Goal: Task Accomplishment & Management: Manage account settings

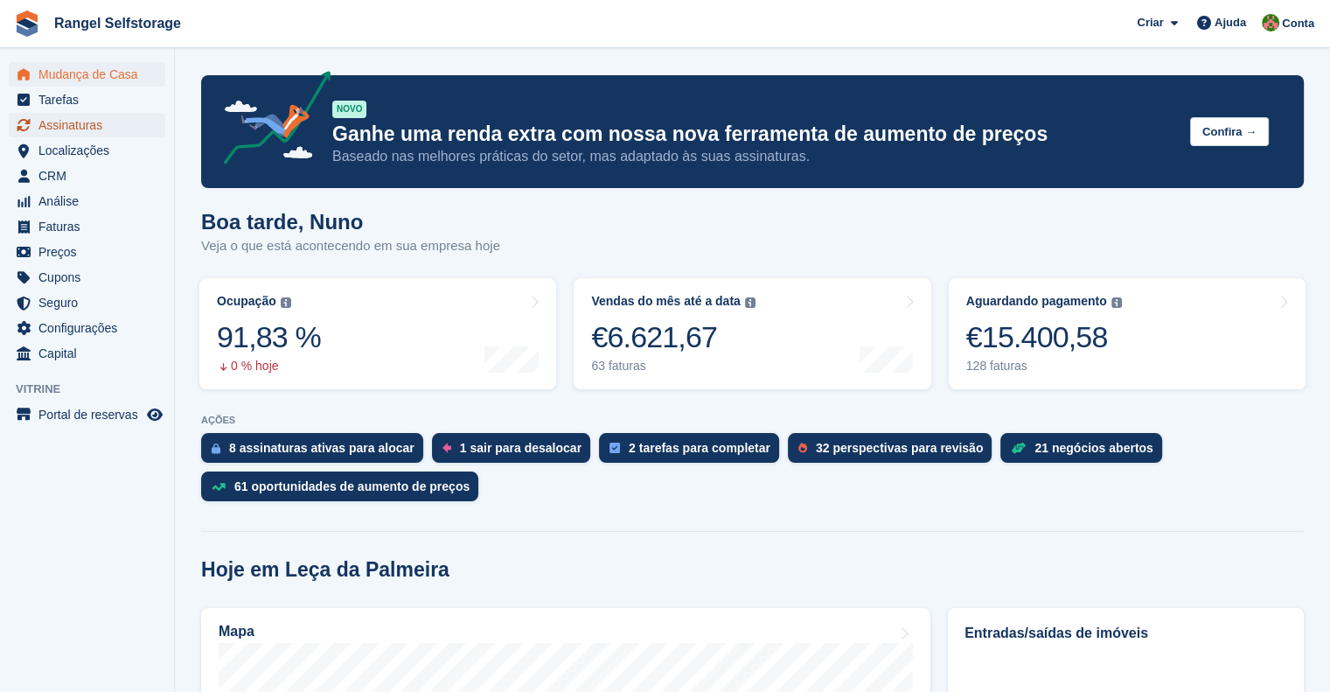
click at [105, 126] on span "Assinaturas" at bounding box center [90, 125] width 105 height 24
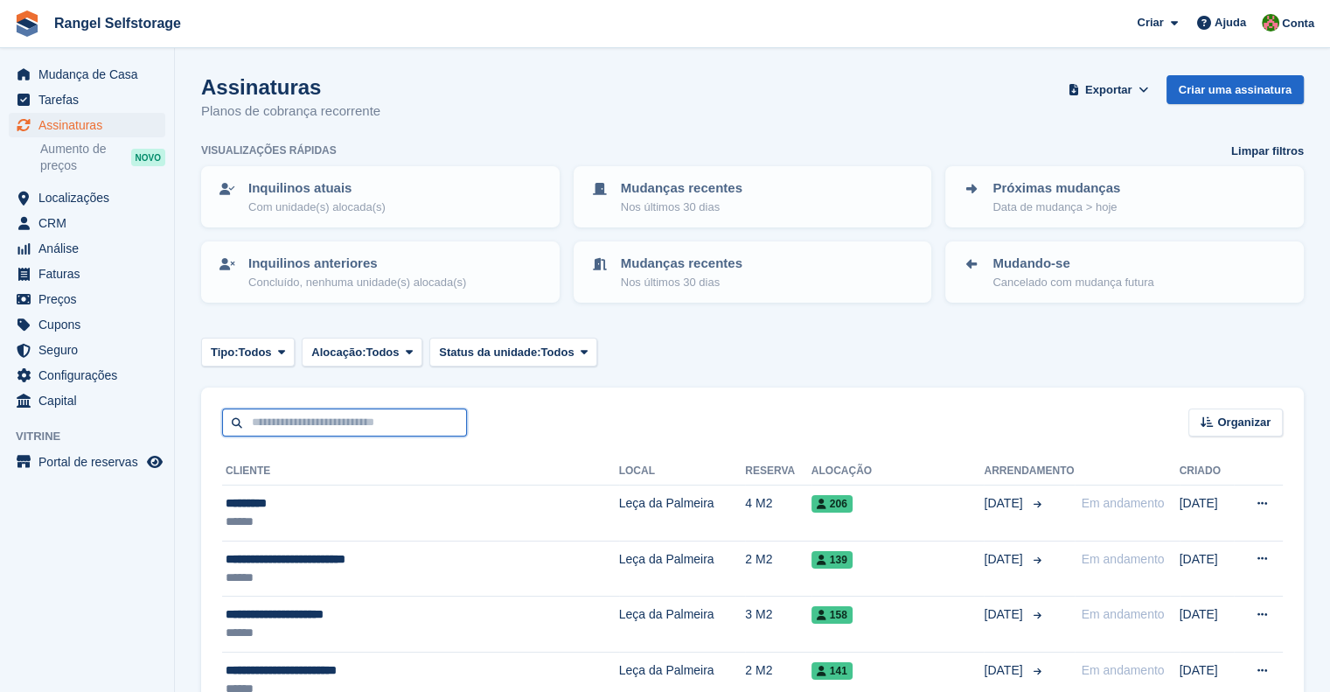
click at [313, 428] on input "text" at bounding box center [344, 422] width 245 height 29
type input "**********"
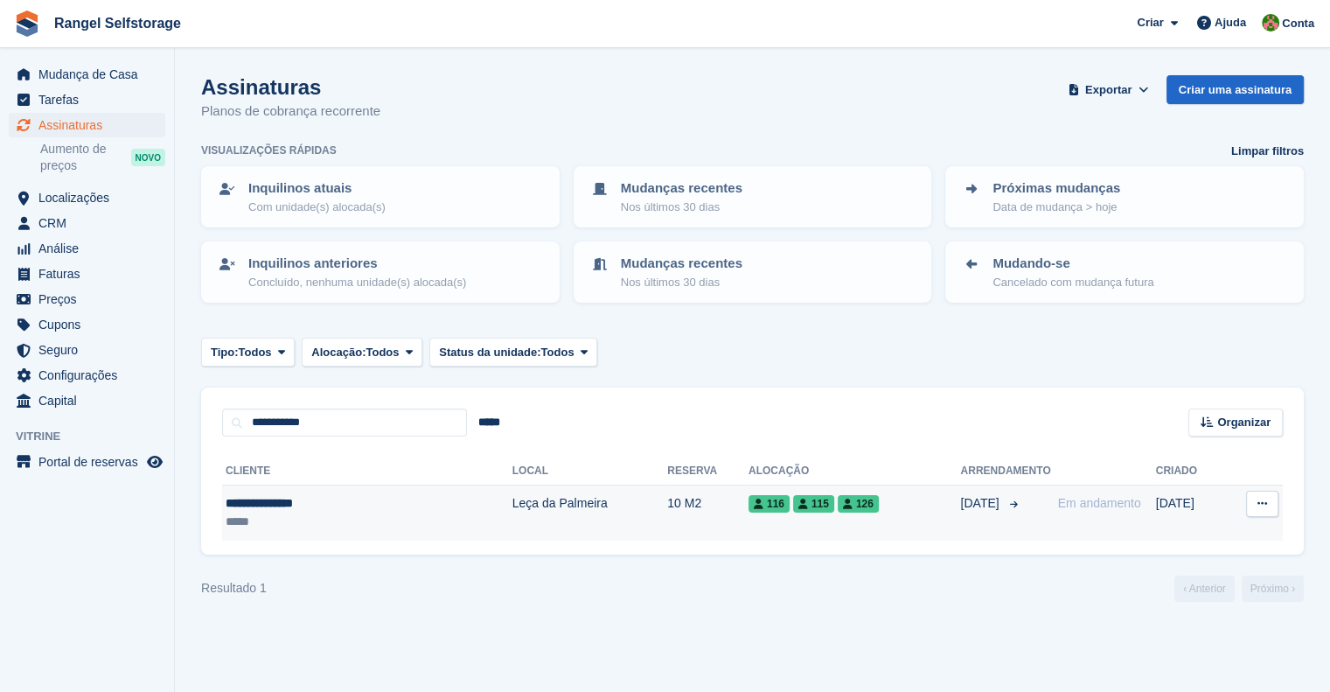
click at [834, 507] on div "116 115 126" at bounding box center [855, 503] width 213 height 18
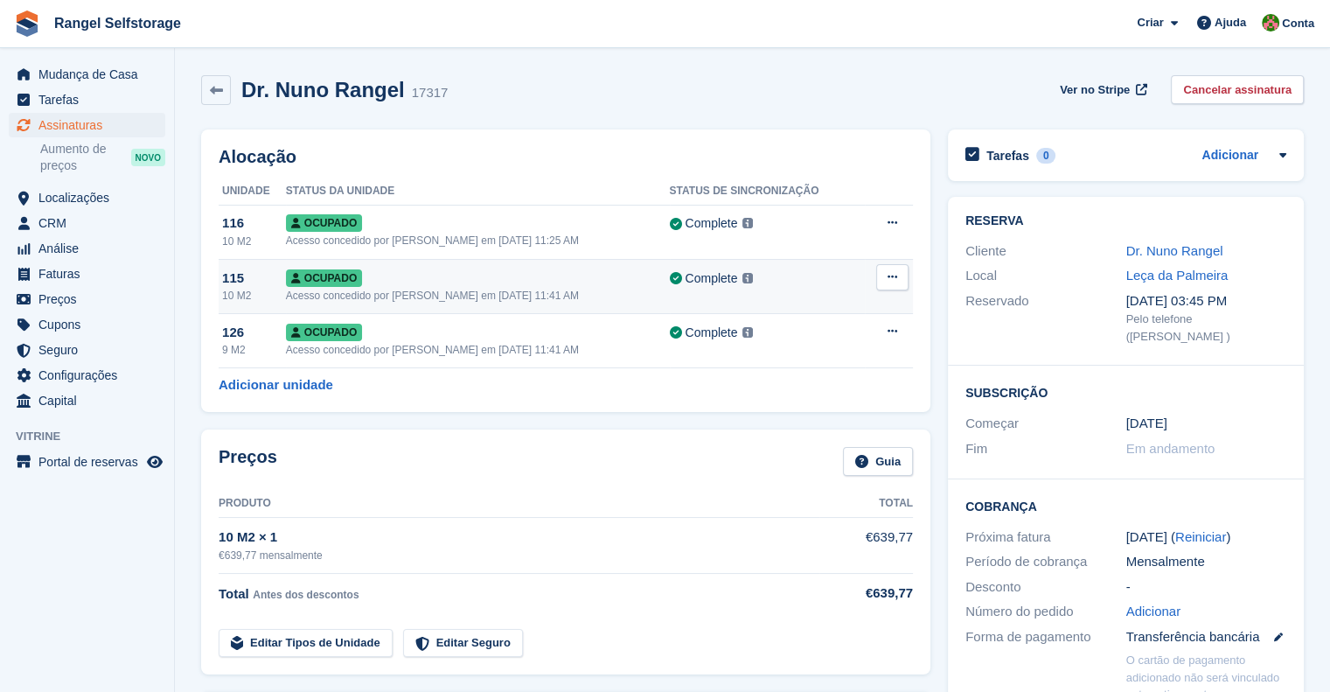
click at [892, 282] on icon at bounding box center [893, 276] width 10 height 11
click at [840, 366] on p "Desalocar" at bounding box center [825, 371] width 152 height 23
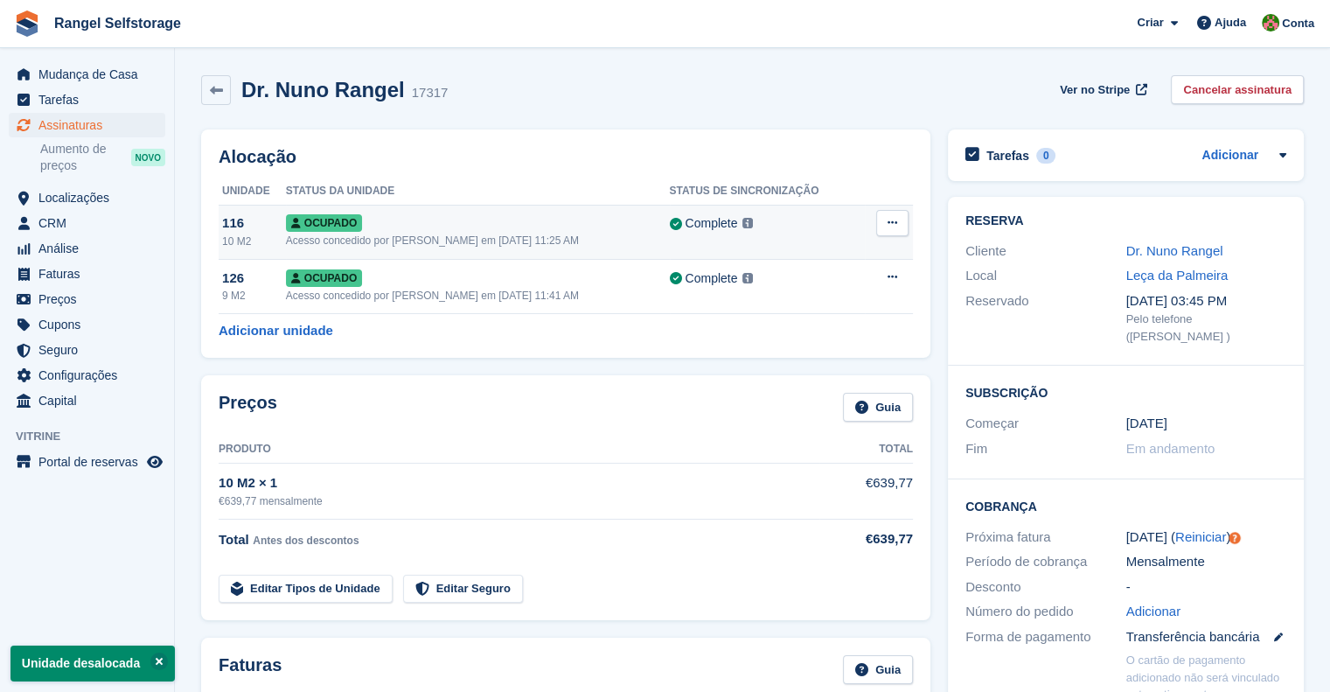
click at [892, 224] on icon at bounding box center [893, 222] width 10 height 11
click at [892, 217] on icon at bounding box center [893, 222] width 10 height 11
